Goal: Information Seeking & Learning: Learn about a topic

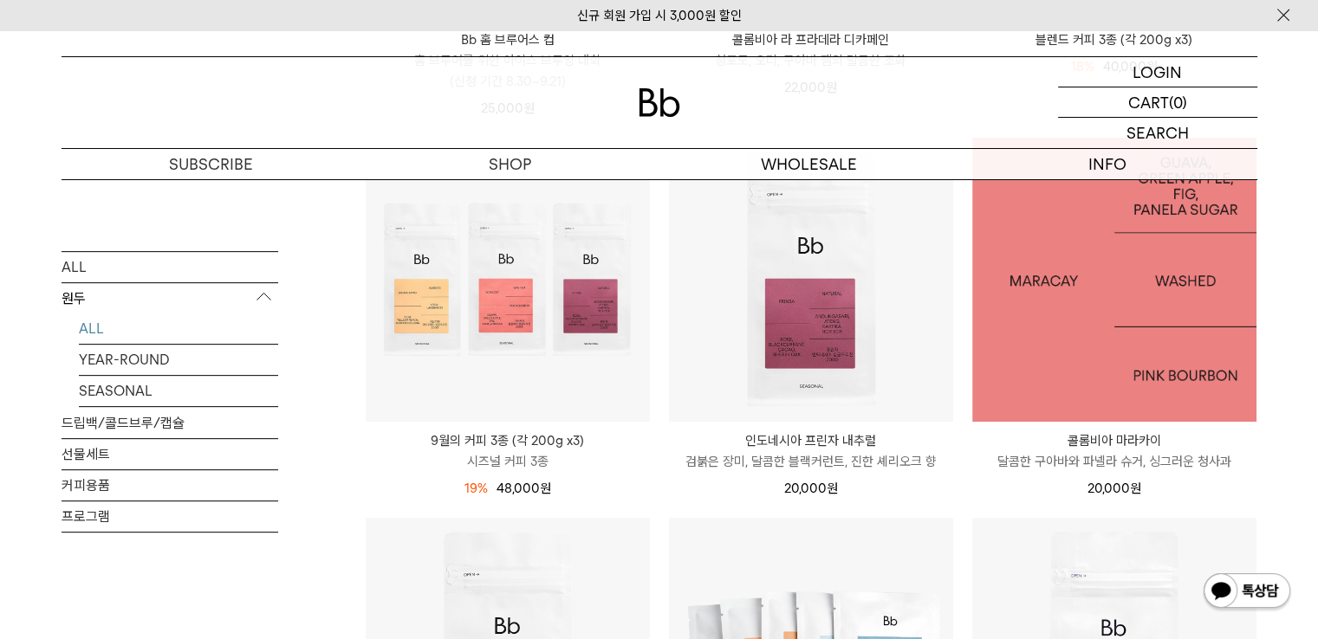
click at [1059, 299] on img at bounding box center [1114, 280] width 284 height 284
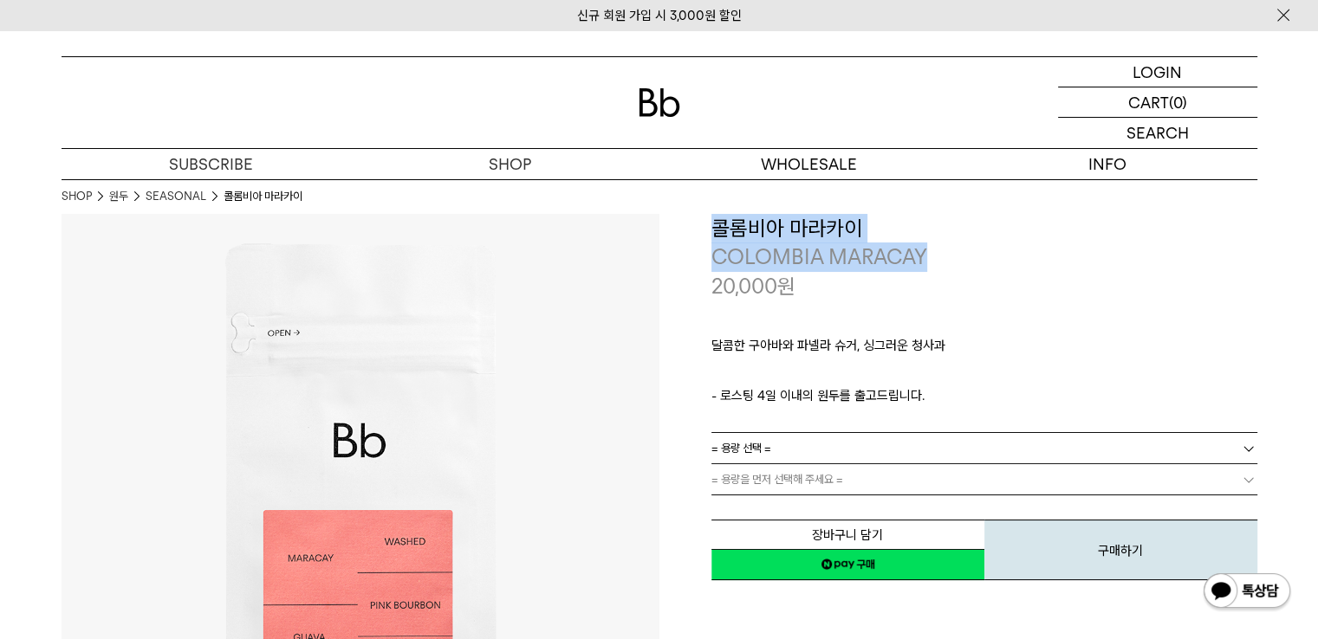
drag, startPoint x: 714, startPoint y: 224, endPoint x: 929, endPoint y: 252, distance: 216.8
click at [929, 252] on div "**********" at bounding box center [984, 258] width 546 height 88
copy div "콜롬비아 마라카이 COLOMBIA MARACAY"
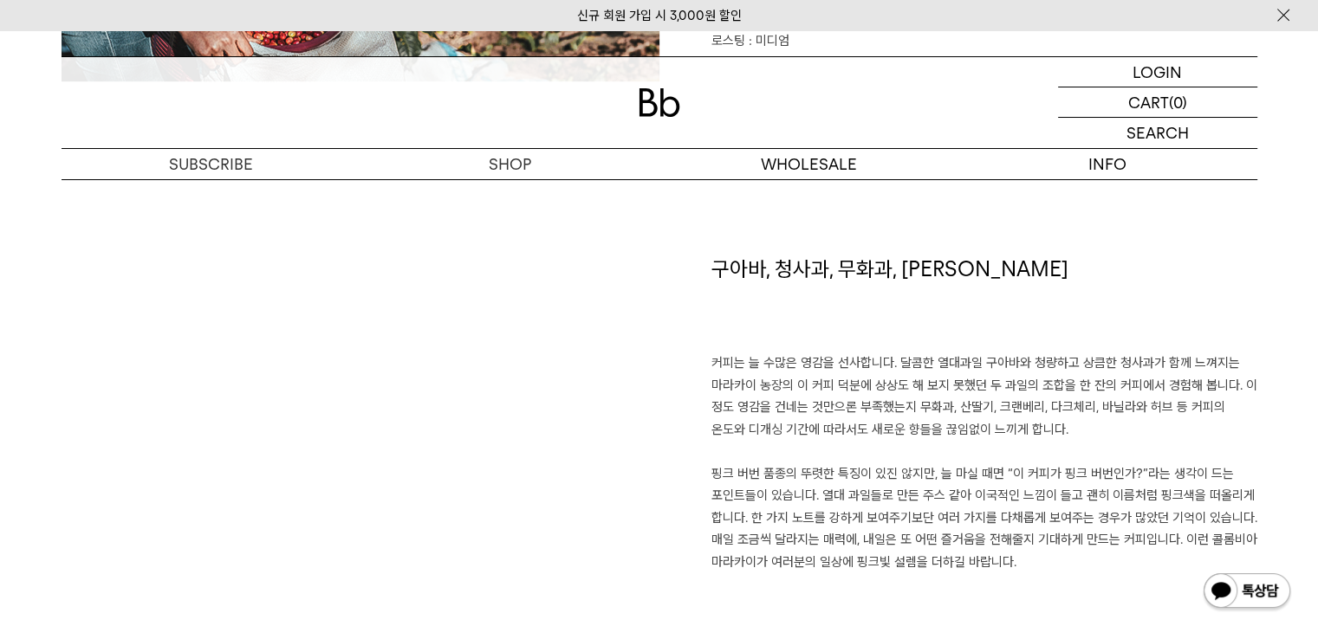
scroll to position [1167, 0]
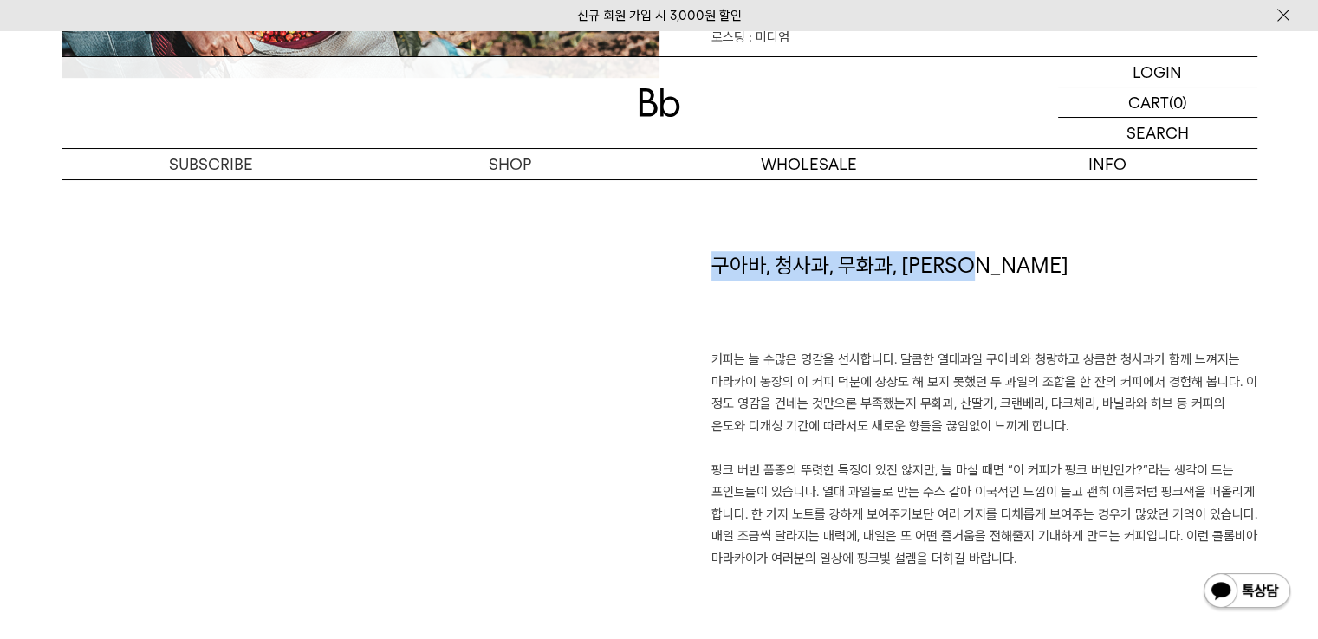
drag, startPoint x: 714, startPoint y: 260, endPoint x: 995, endPoint y: 253, distance: 280.8
click at [995, 253] on h1 "구아바, 청사과, 무화과, 파넬라 슈거" at bounding box center [984, 300] width 546 height 99
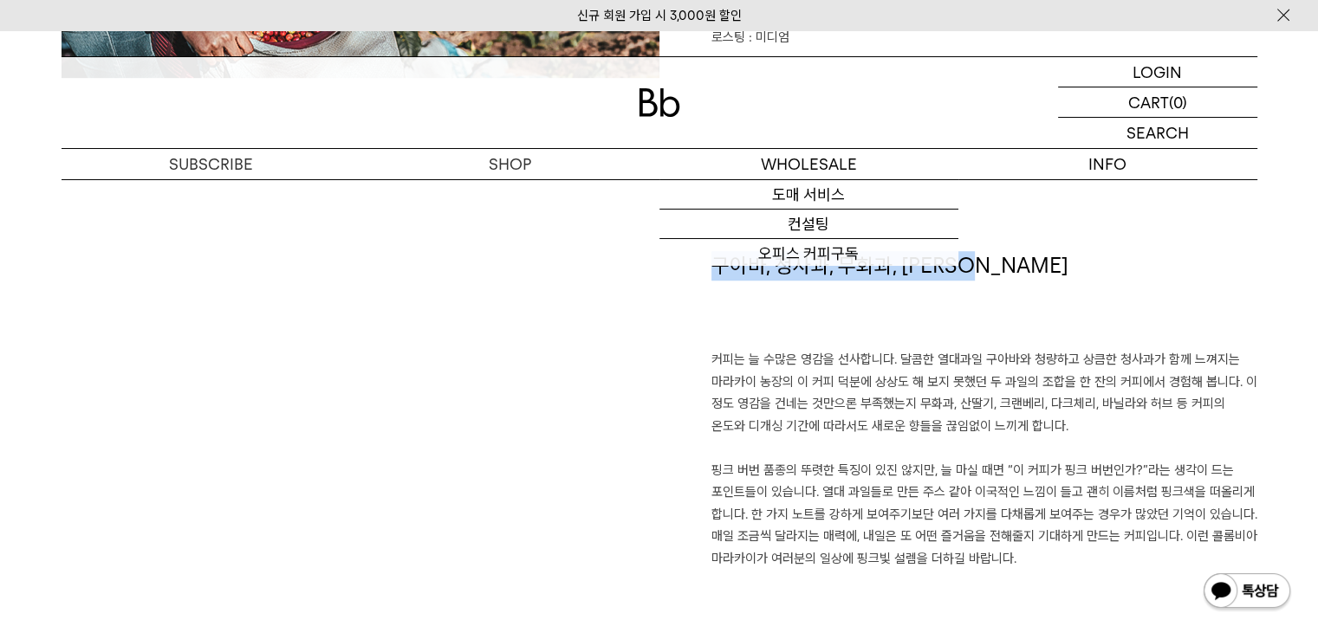
copy h1 "구아바, 청사과, 무화과, 파넬라 슈거"
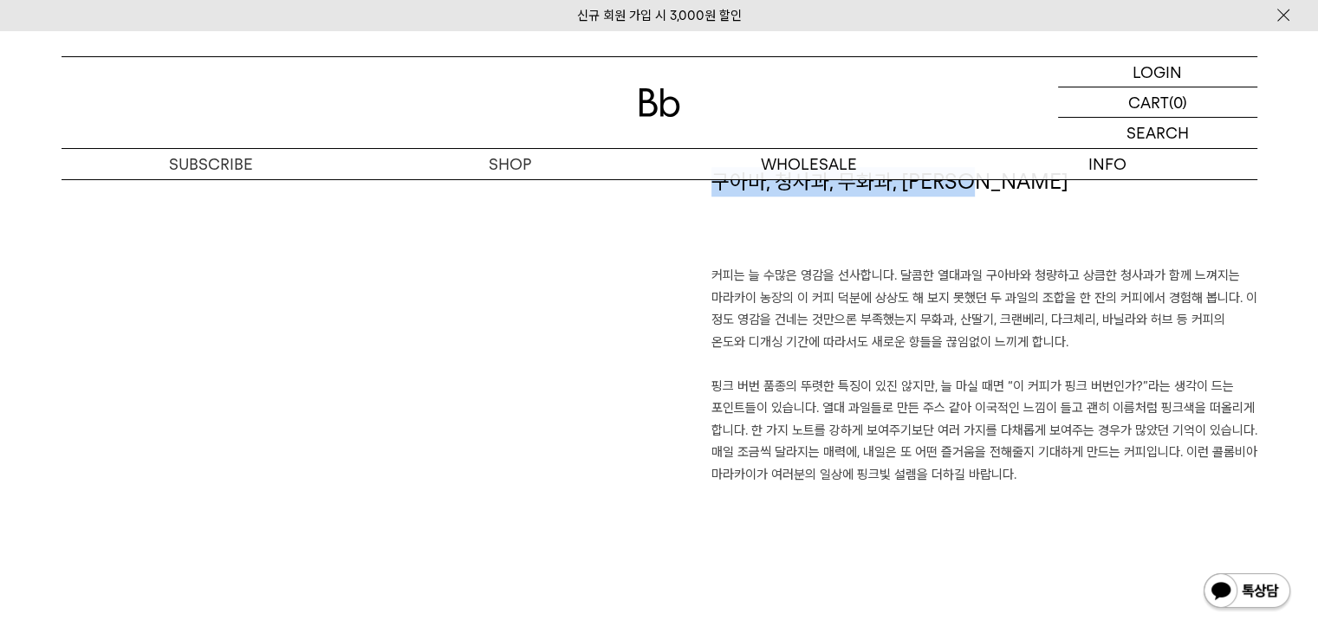
scroll to position [1254, 0]
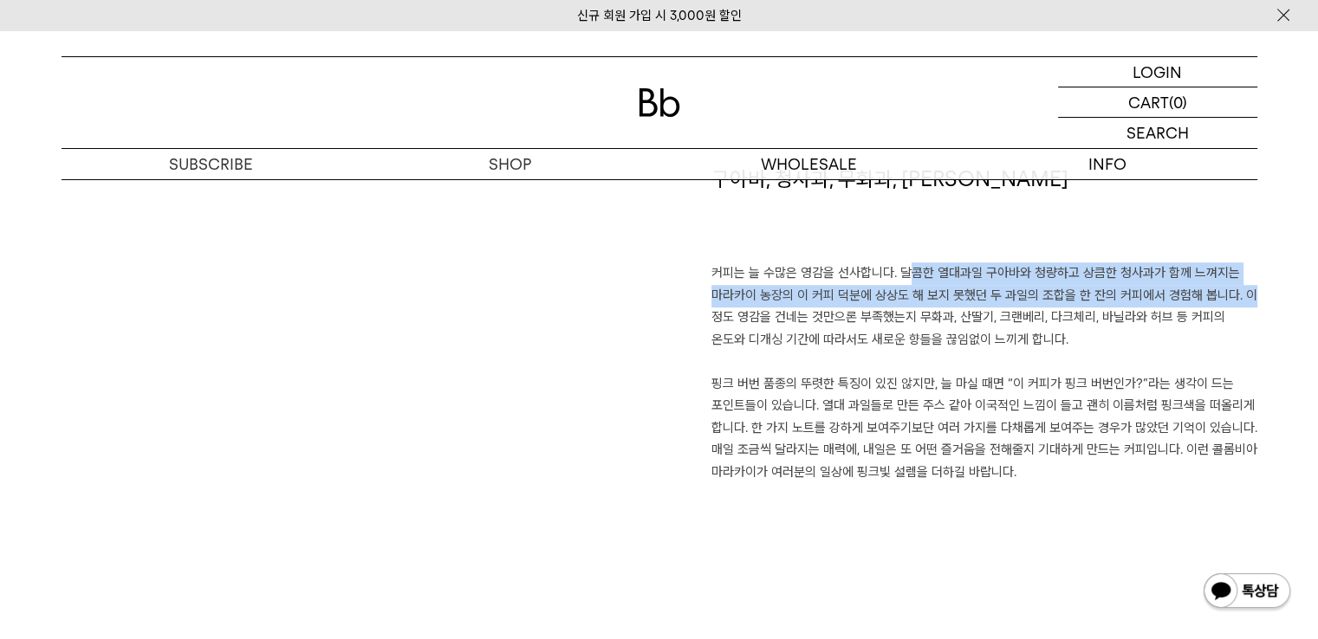
drag, startPoint x: 894, startPoint y: 269, endPoint x: 1234, endPoint y: 286, distance: 340.1
click at [1234, 286] on p "커피는 늘 수많은 영감을 선사합니다. 달콤한 열대과일 구아바와 청량하고 상큼한 청사과가 함께 느껴지는 마라카이 농장의 이 커피 덕분에 상상도 …" at bounding box center [984, 373] width 546 height 221
copy p "달콤한 열대과일 구아바와 청량하고 상큼한 청사과가 함께 느껴지는 마라카이 농장의 이 커피 덕분에 상상도 해 보지 못했던 두 과일의 조합을 한 …"
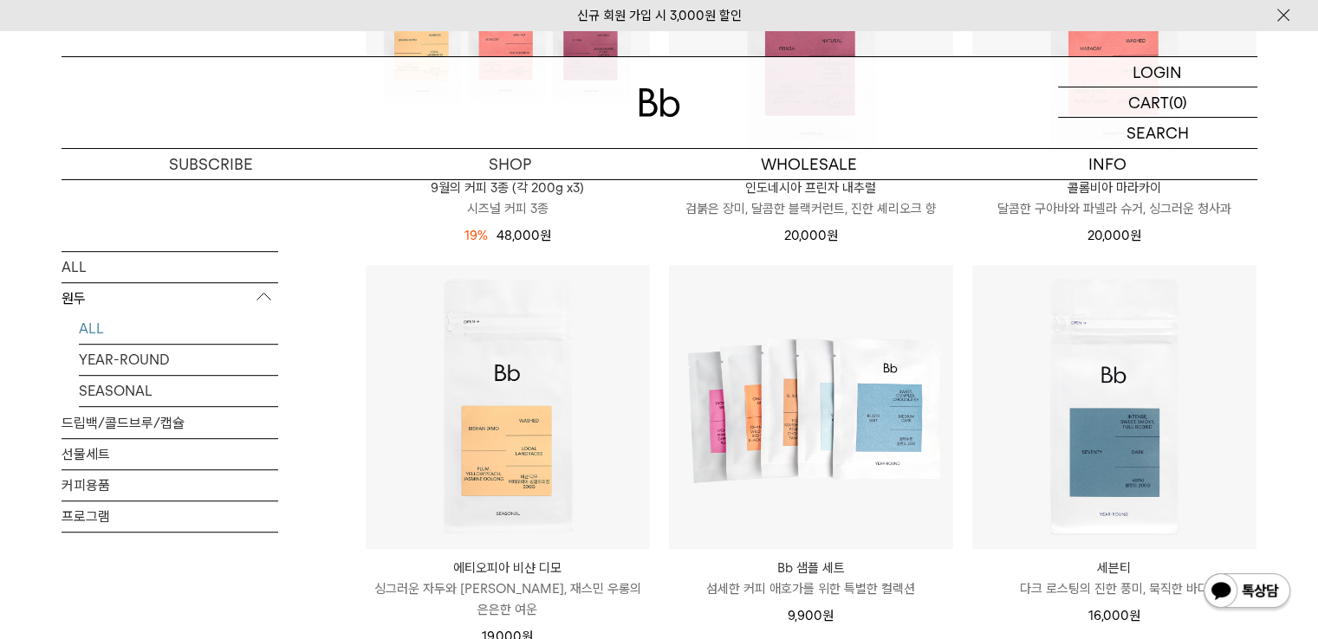
scroll to position [865, 0]
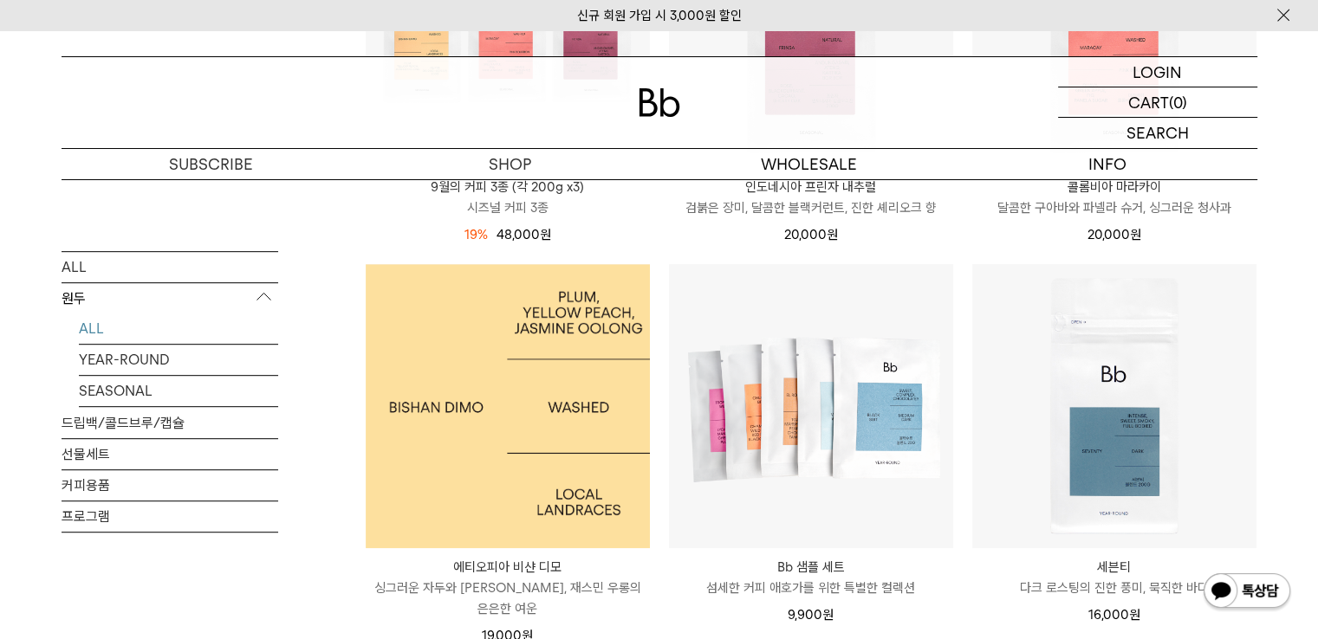
click at [626, 496] on img at bounding box center [508, 406] width 284 height 284
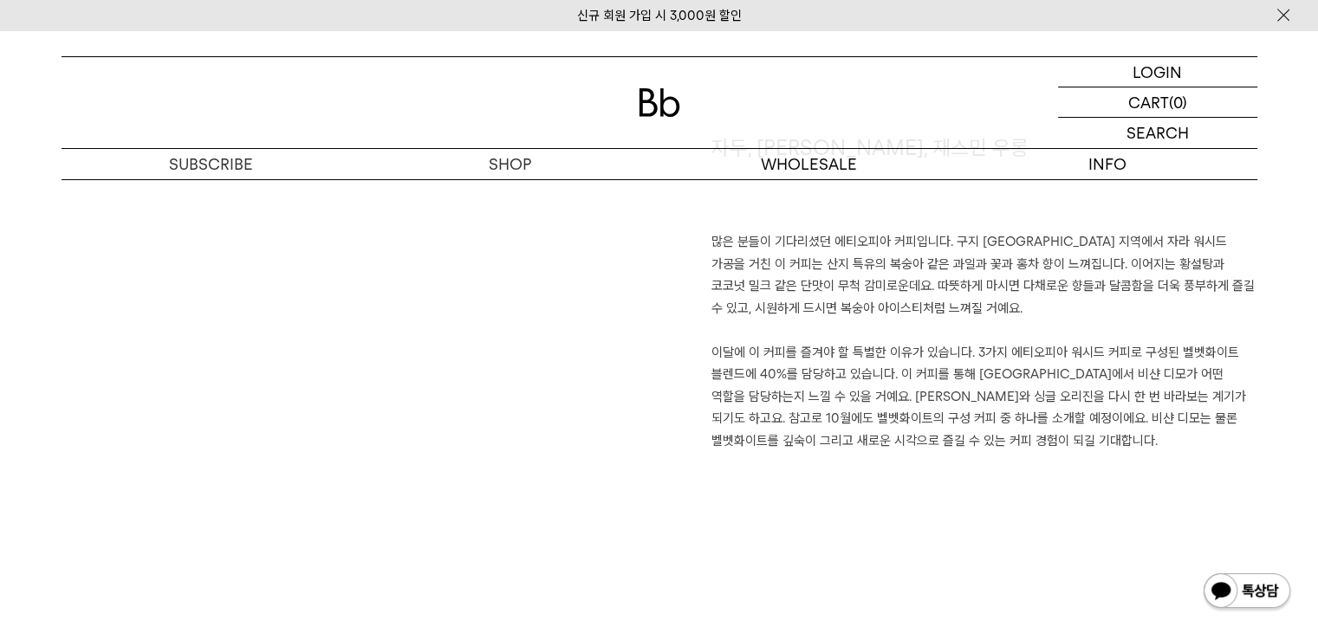
scroll to position [1284, 0]
drag, startPoint x: 1190, startPoint y: 245, endPoint x: 1172, endPoint y: 249, distance: 17.7
drag, startPoint x: 1172, startPoint y: 249, endPoint x: 1199, endPoint y: 243, distance: 27.4
click at [1199, 243] on p "많은 분들이 기다리셨던 에티오피아 커피입니다. 구지 [GEOGRAPHIC_DATA] 지역에서 자라 워시드 가공을 거친 이 커피는 산지 특유의 …" at bounding box center [984, 342] width 546 height 221
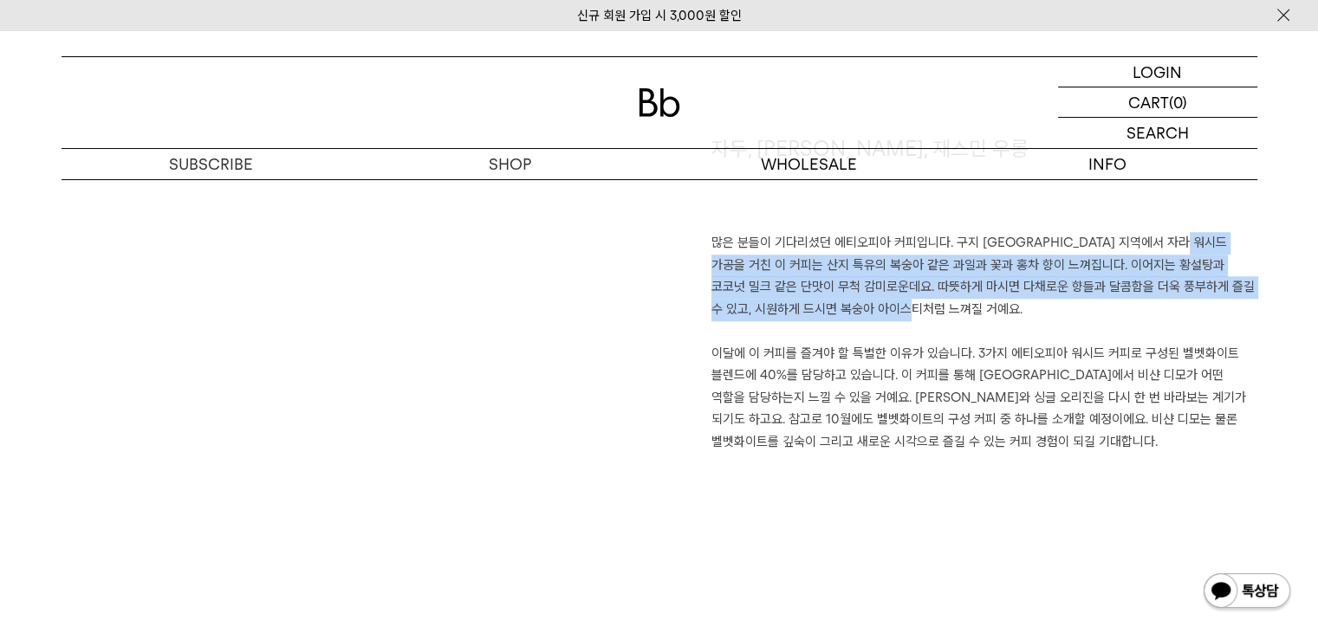
drag, startPoint x: 1187, startPoint y: 239, endPoint x: 1055, endPoint y: 302, distance: 145.7
click at [1055, 302] on p "많은 분들이 기다리셨던 에티오피아 커피입니다. 구지 샤키소 지역에서 자라 워시드 가공을 거친 이 커피는 산지 특유의 복숭아 같은 과일과 꽃과 …" at bounding box center [984, 342] width 546 height 221
copy p "이 커피는 산지 특유의 복숭아 같은 과일과 꽃과 홍차 향이 느껴집니다. 이어지는 황설탕과 코코넛 밀크 같은 단맛이 무척 감미로운데요. 따뜻하게…"
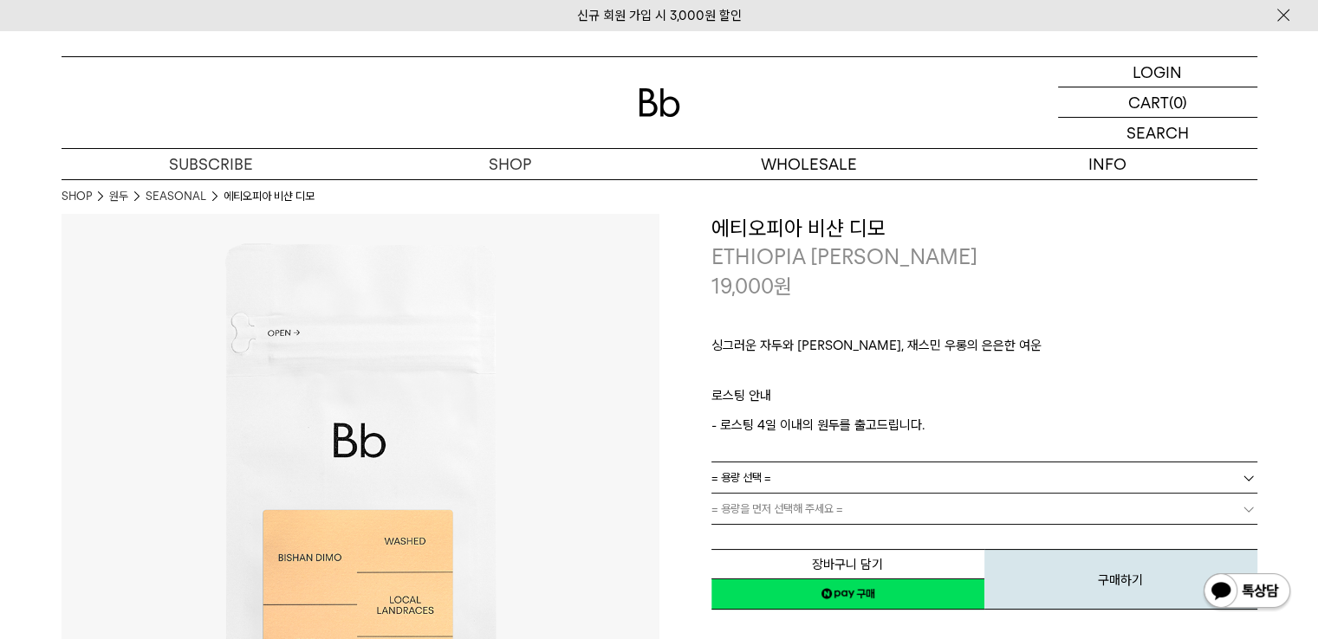
scroll to position [0, 0]
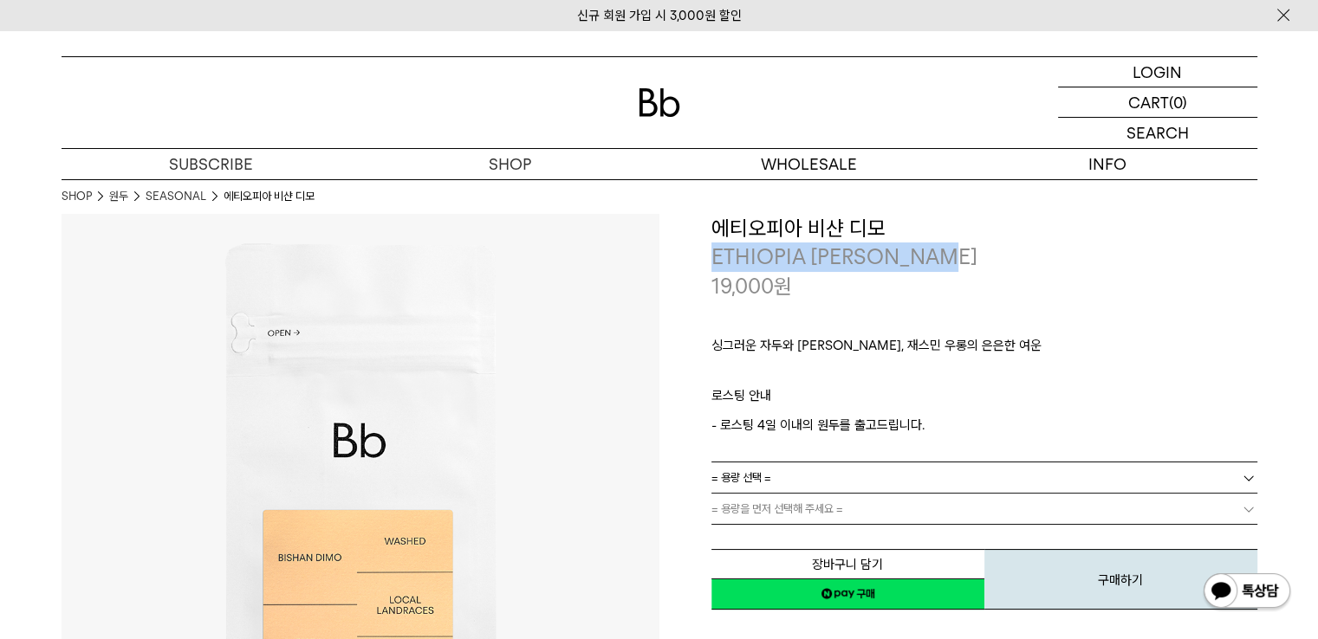
drag, startPoint x: 714, startPoint y: 255, endPoint x: 949, endPoint y: 262, distance: 234.9
click at [949, 262] on p "ETHIOPIA [PERSON_NAME]" at bounding box center [984, 257] width 546 height 29
copy p "ETHIOPIA [PERSON_NAME]"
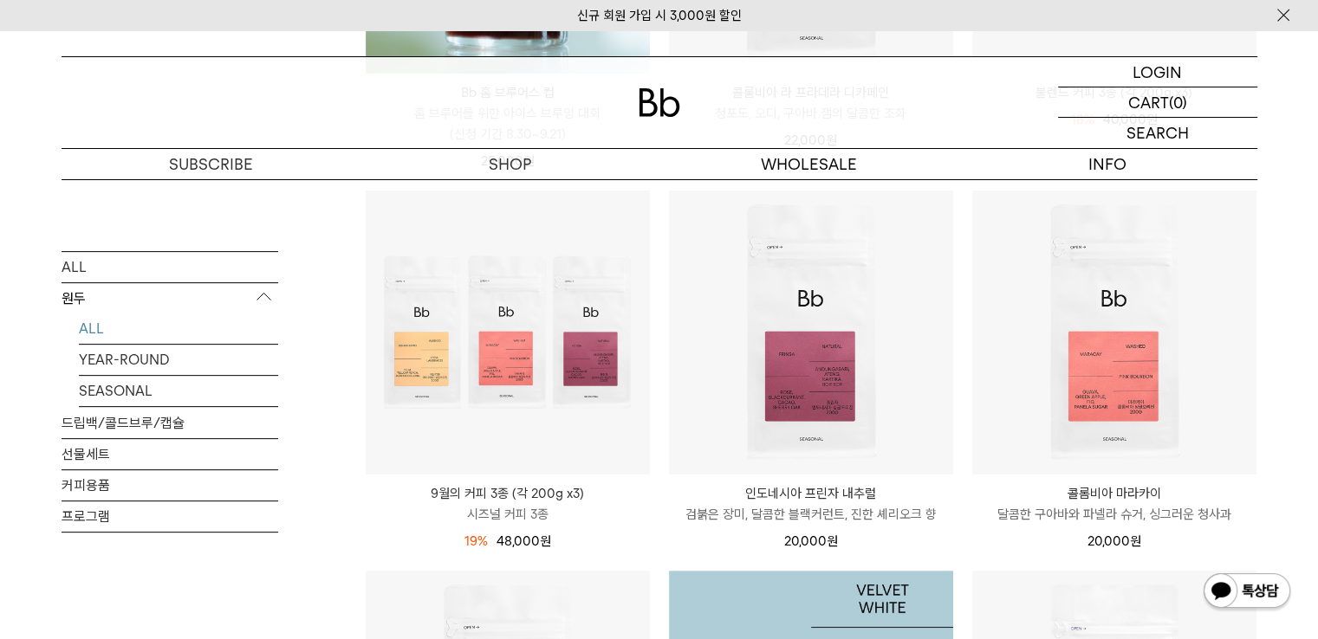
scroll to position [553, 0]
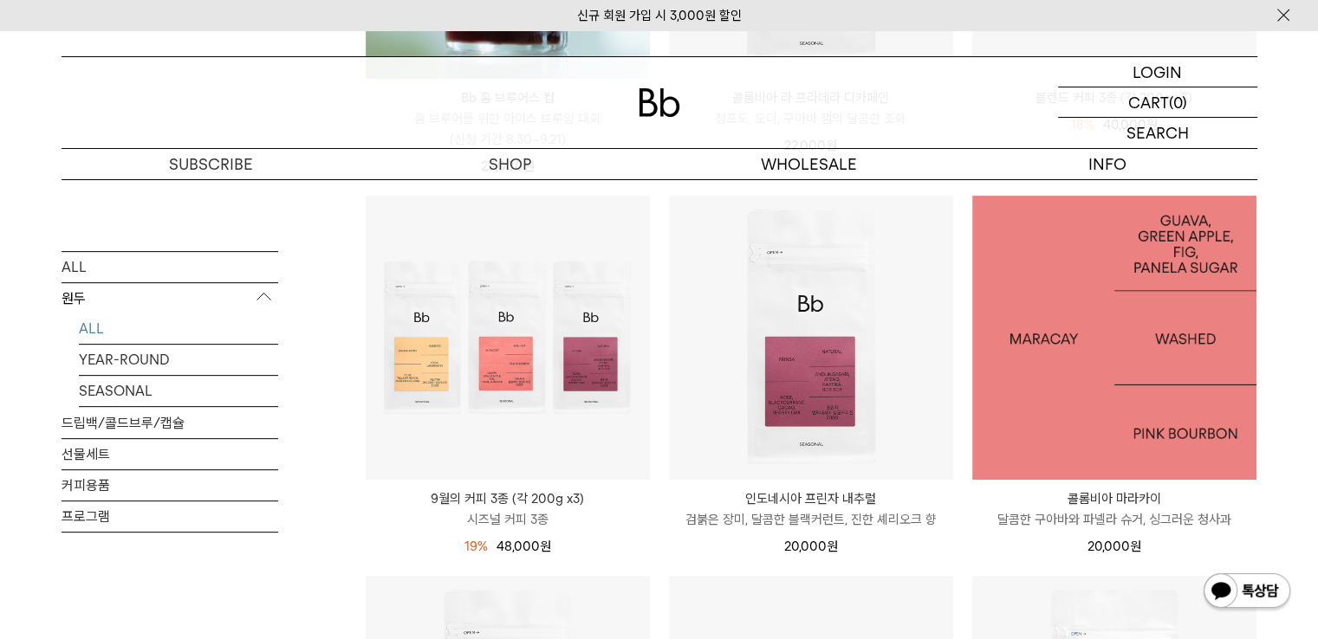
click at [1061, 349] on img at bounding box center [1114, 338] width 284 height 284
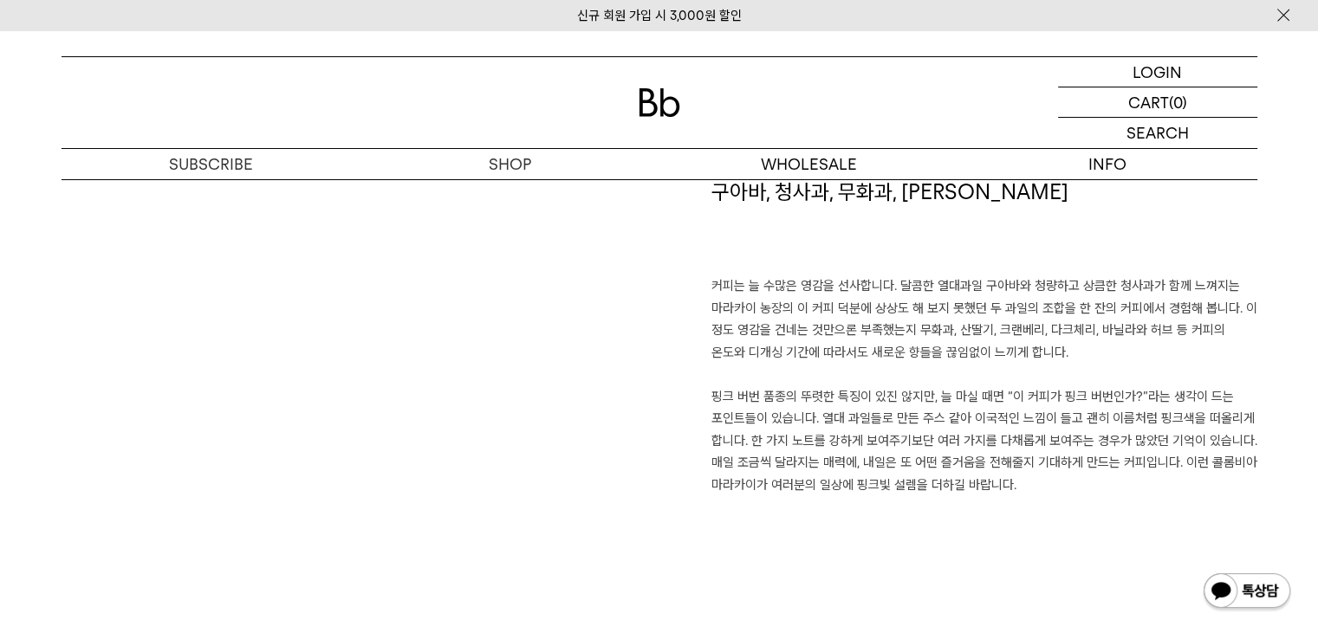
scroll to position [1237, 0]
